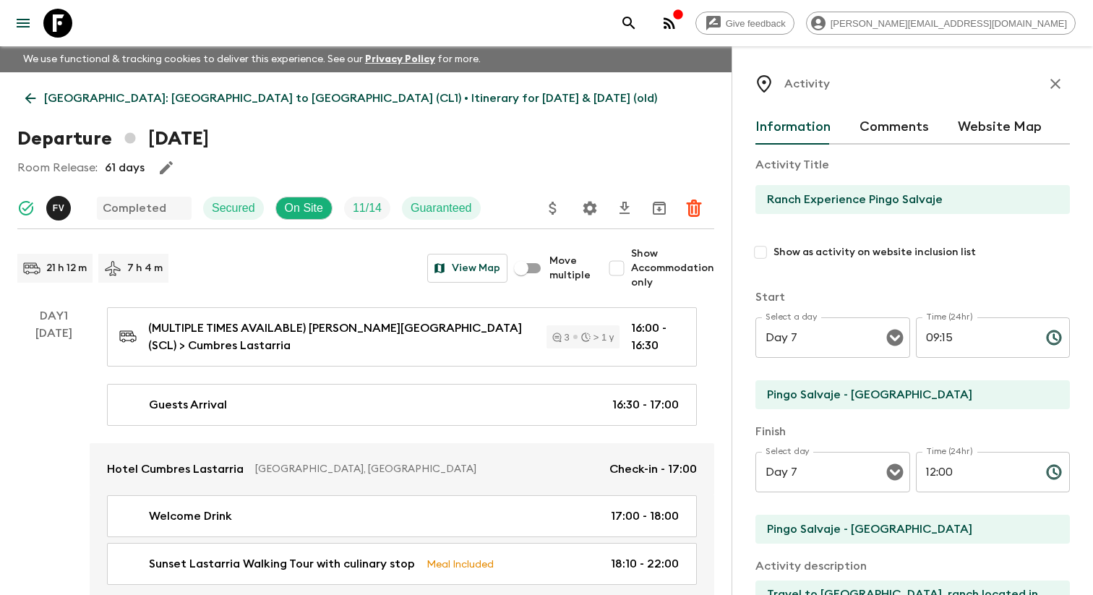
click at [29, 24] on icon "menu" at bounding box center [22, 22] width 17 height 17
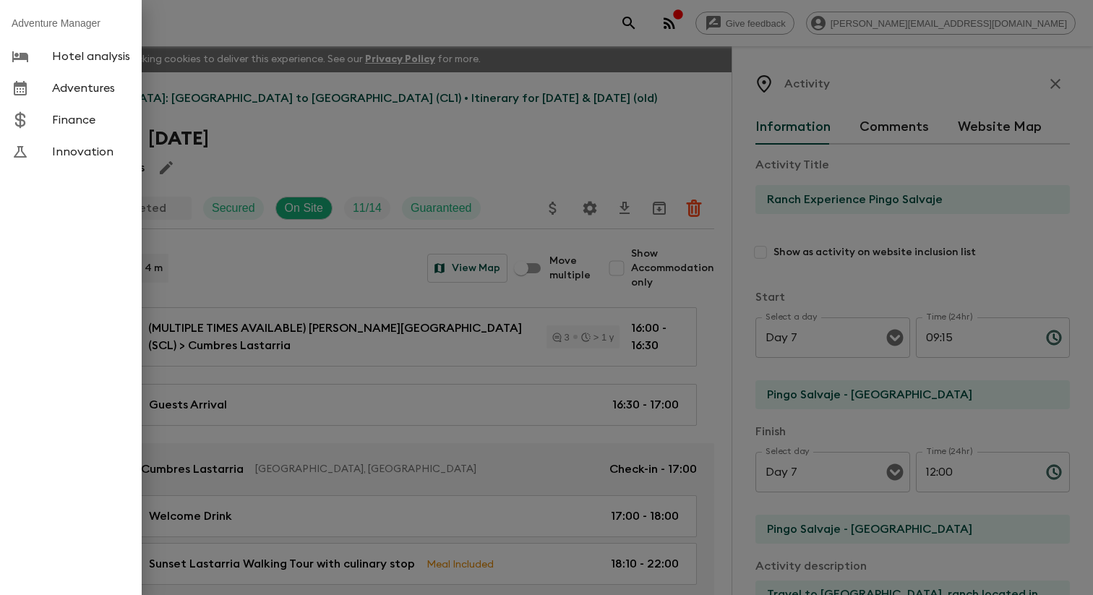
click at [102, 92] on span "Adventures" at bounding box center [91, 88] width 78 height 14
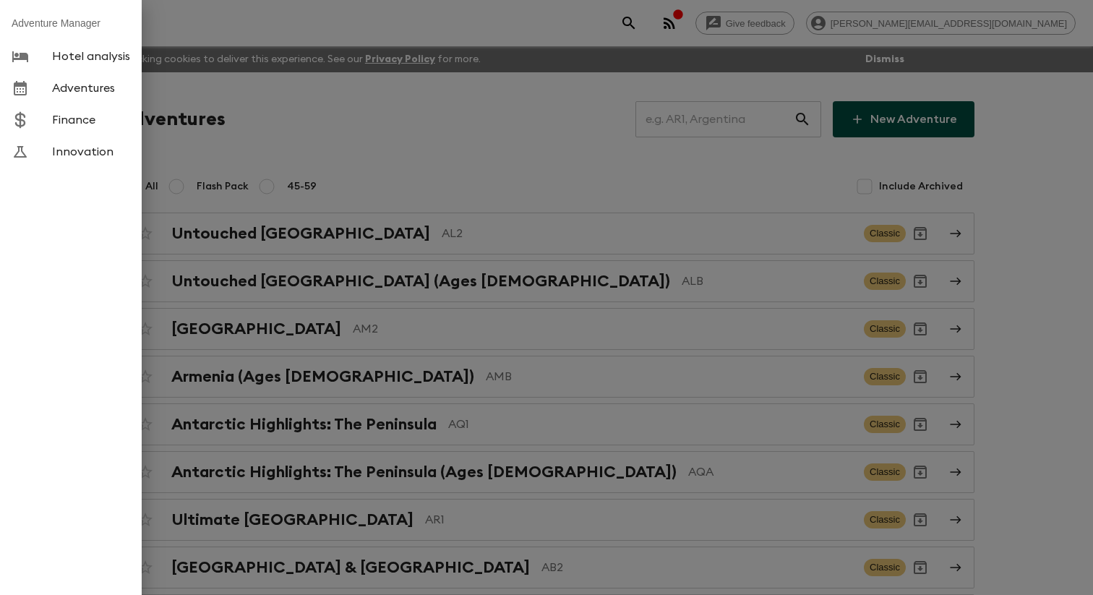
click at [331, 130] on div at bounding box center [546, 297] width 1093 height 595
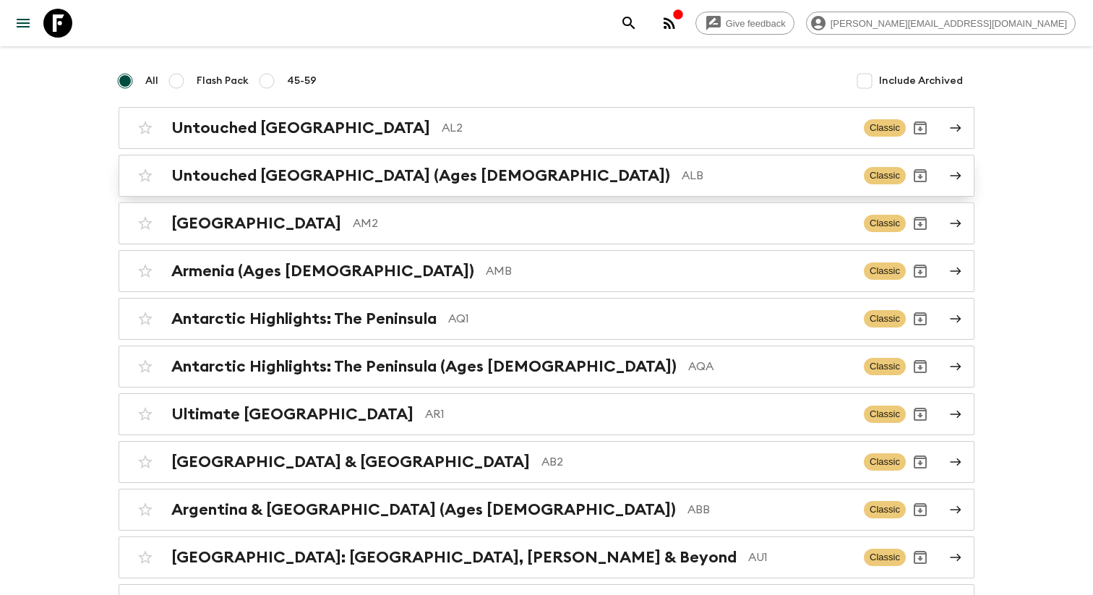
scroll to position [5249, 0]
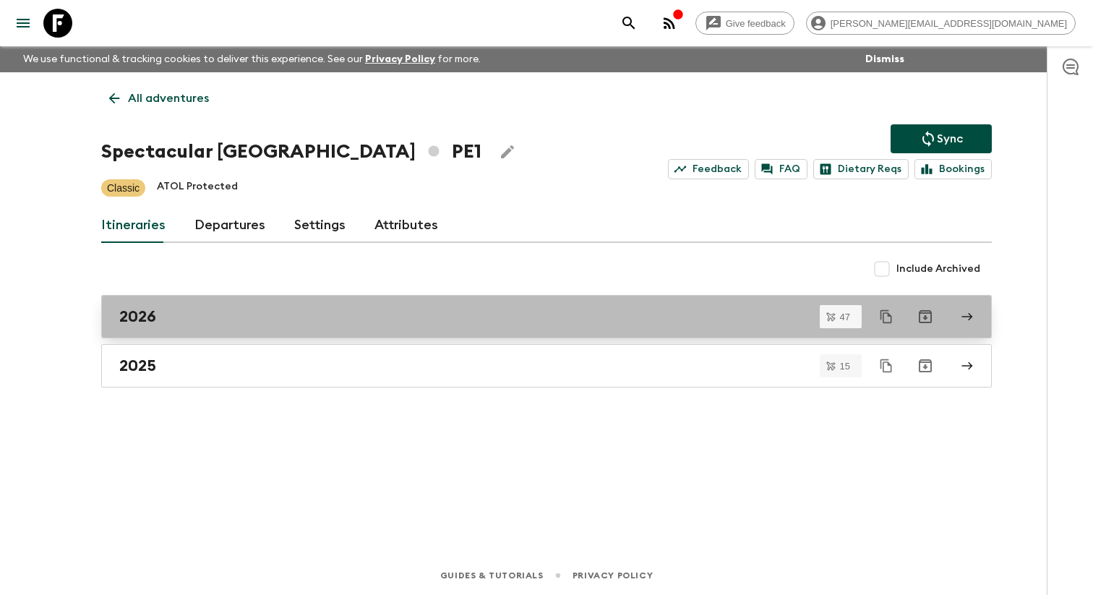
click at [186, 326] on div "2026" at bounding box center [532, 316] width 827 height 19
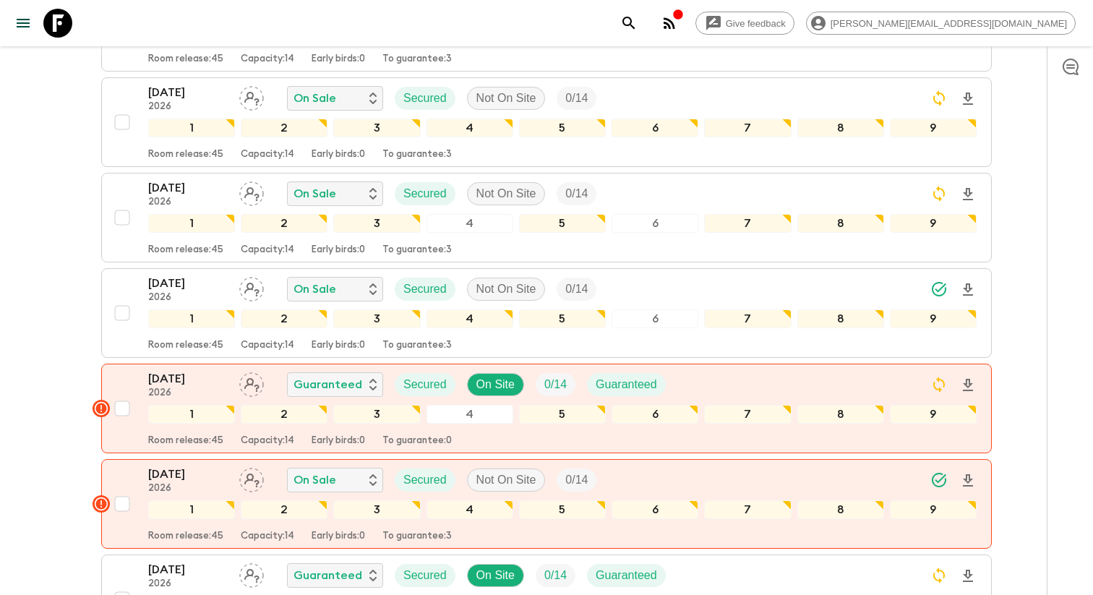
scroll to position [1744, 0]
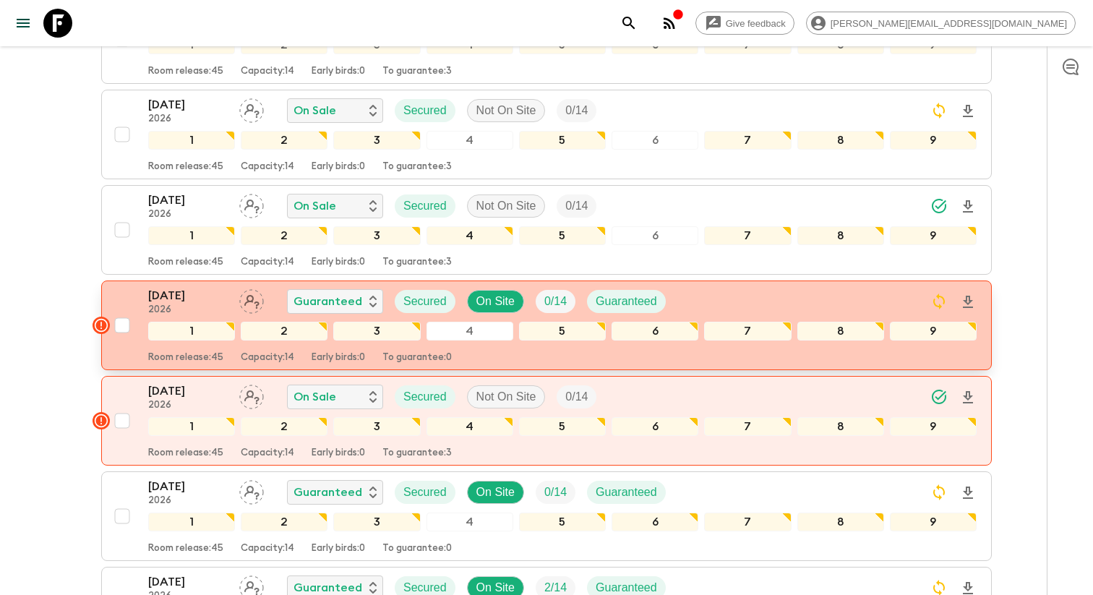
click at [206, 316] on p "2026" at bounding box center [187, 310] width 79 height 12
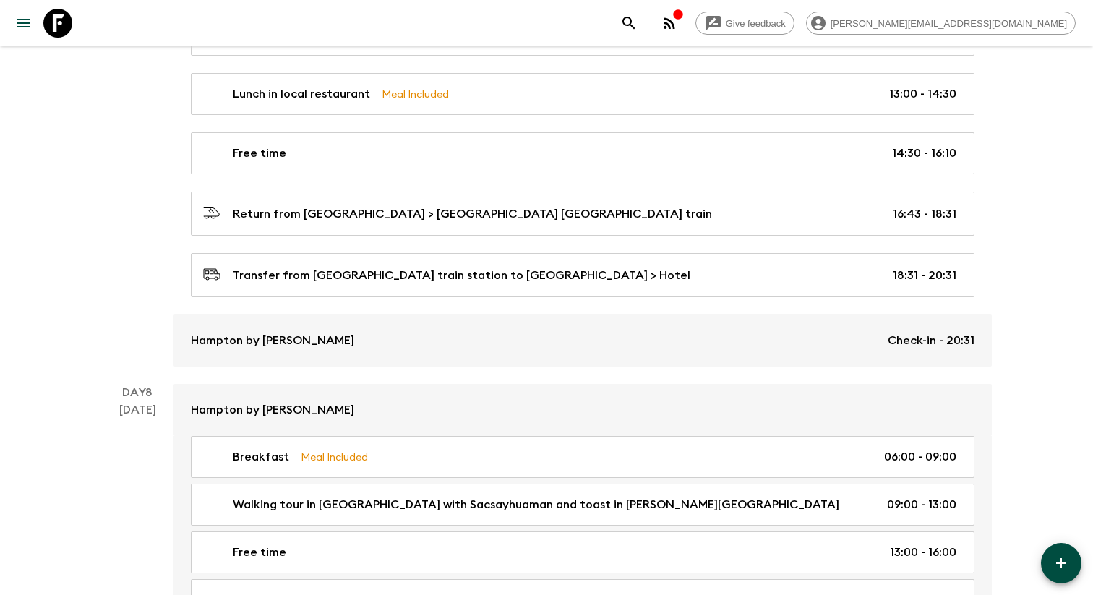
scroll to position [2749, 0]
